Goal: Transaction & Acquisition: Purchase product/service

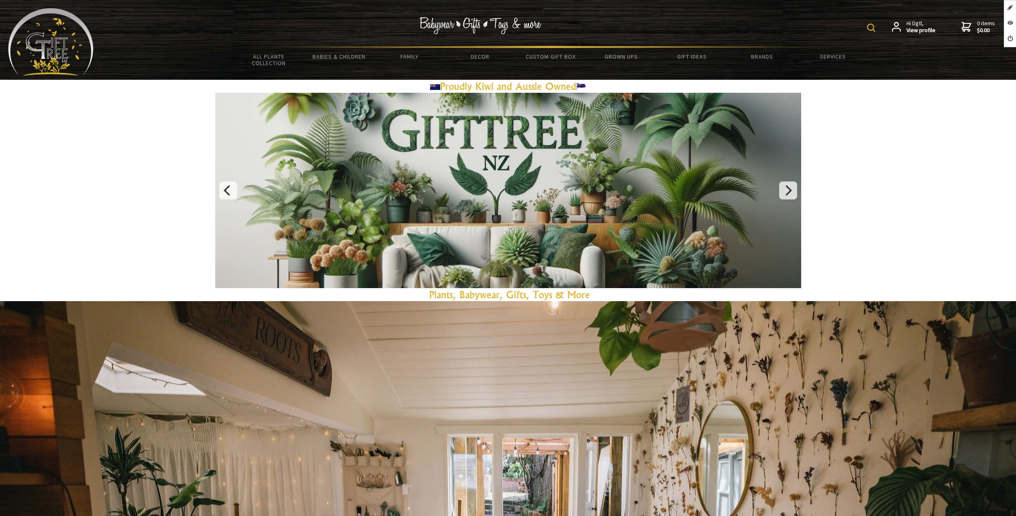
click at [0, 0] on link "Infant 0-12m" at bounding box center [0, 0] width 0 height 0
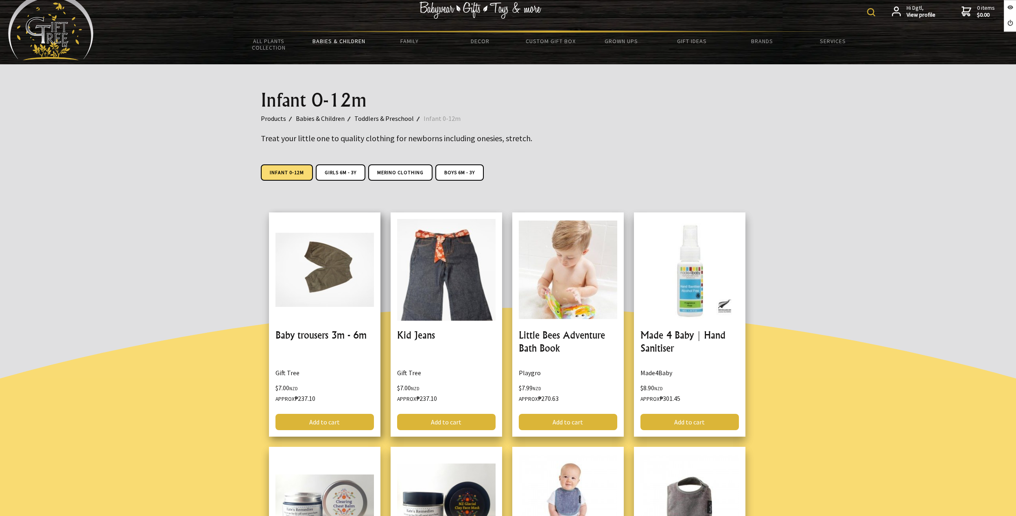
scroll to position [15, 0]
